Goal: Transaction & Acquisition: Purchase product/service

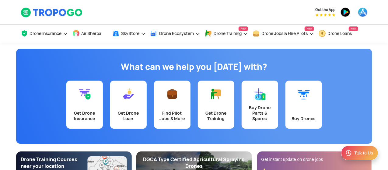
click at [240, 6] on div "Get the App" at bounding box center [253, 12] width 228 height 24
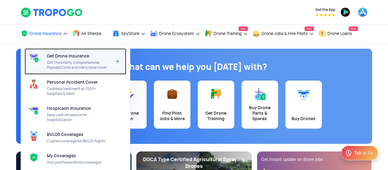
click at [64, 54] on span "Get Drone Insurance" at bounding box center [68, 56] width 42 height 5
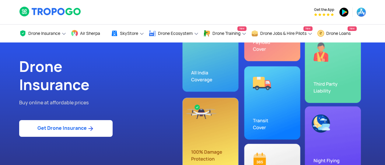
click at [61, 128] on link "Get Drone Insurance" at bounding box center [65, 128] width 93 height 17
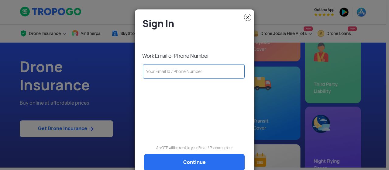
click at [245, 19] on img at bounding box center [247, 17] width 7 height 7
